Goal: Unclear

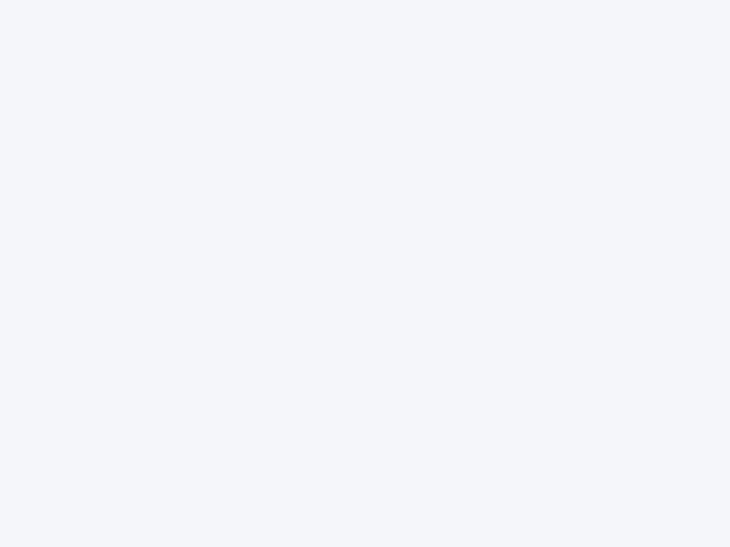
click at [365, 274] on div at bounding box center [365, 273] width 730 height 547
